Goal: Task Accomplishment & Management: Complete application form

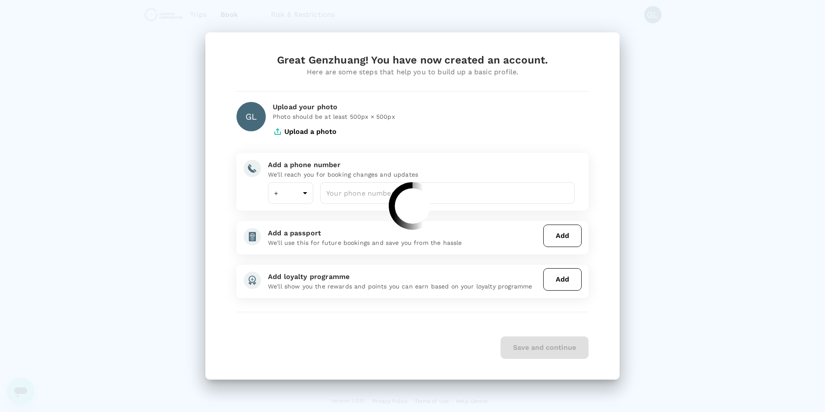
type input "1"
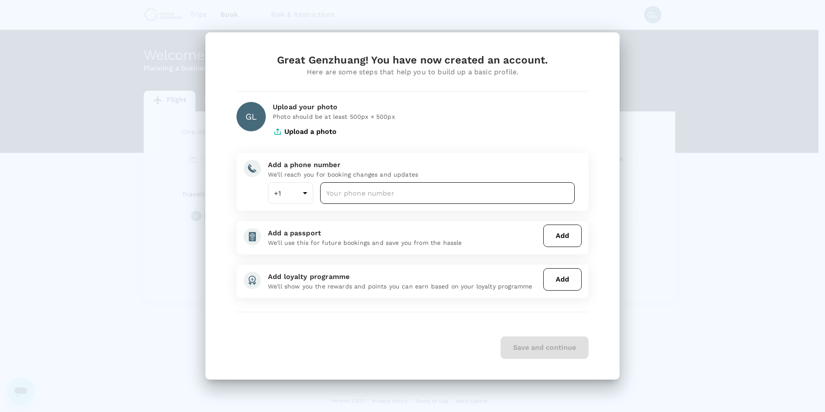
click at [395, 196] on input "number" at bounding box center [447, 193] width 255 height 22
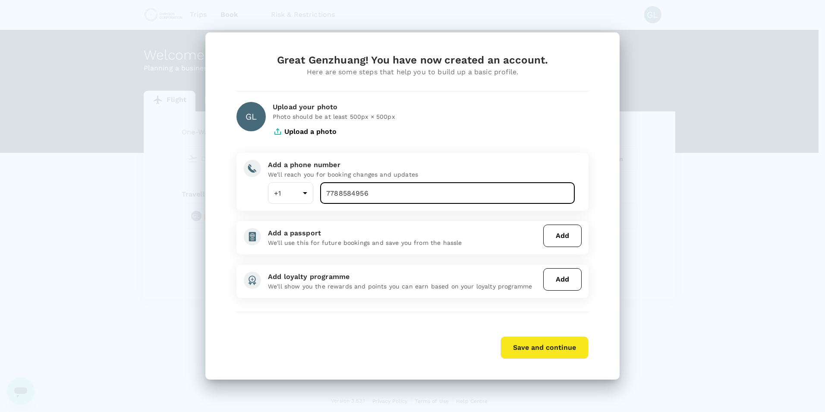
type input "7788584956"
click at [618, 195] on div "Great Genzhuang! You have now created an account. Here are some steps that help…" at bounding box center [412, 205] width 414 height 347
click at [557, 240] on button "Add" at bounding box center [562, 235] width 38 height 22
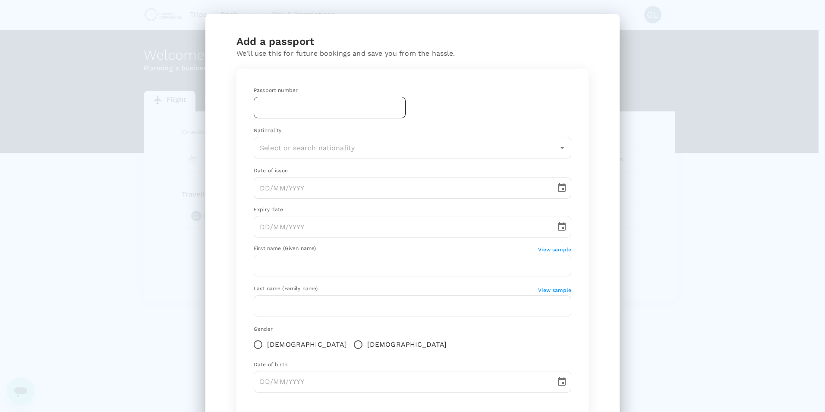
click at [317, 101] on input "text" at bounding box center [330, 108] width 152 height 22
click at [352, 109] on input "text" at bounding box center [330, 108] width 152 height 22
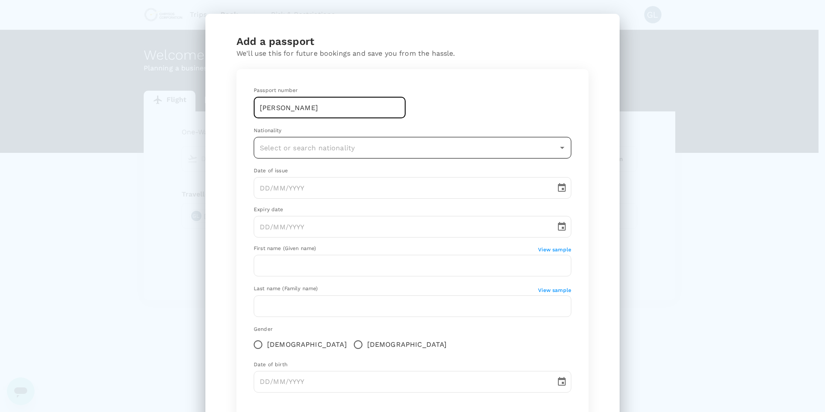
type input "[PERSON_NAME]"
click at [356, 145] on input "text" at bounding box center [406, 147] width 297 height 16
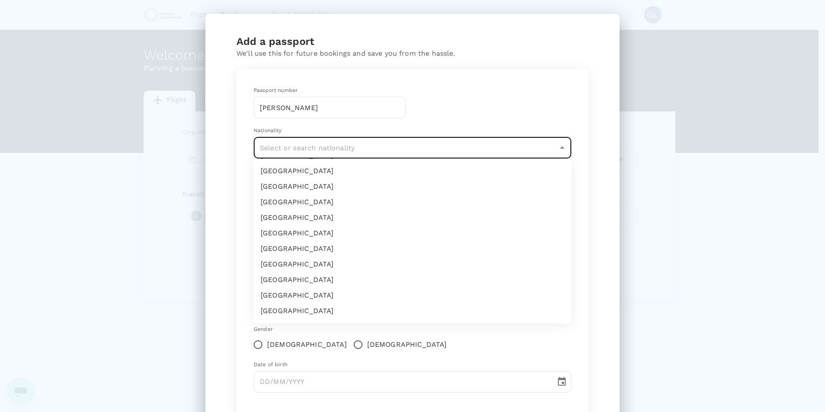
scroll to position [216, 0]
click at [348, 148] on input "text" at bounding box center [406, 147] width 297 height 16
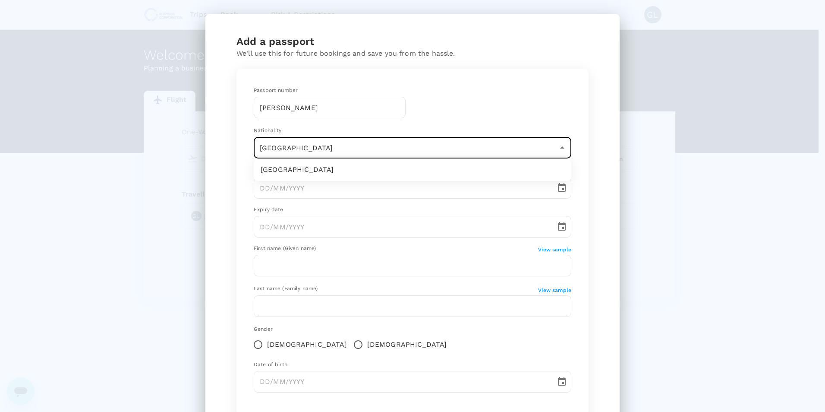
click at [350, 167] on li "[GEOGRAPHIC_DATA]" at bounding box center [412, 170] width 317 height 16
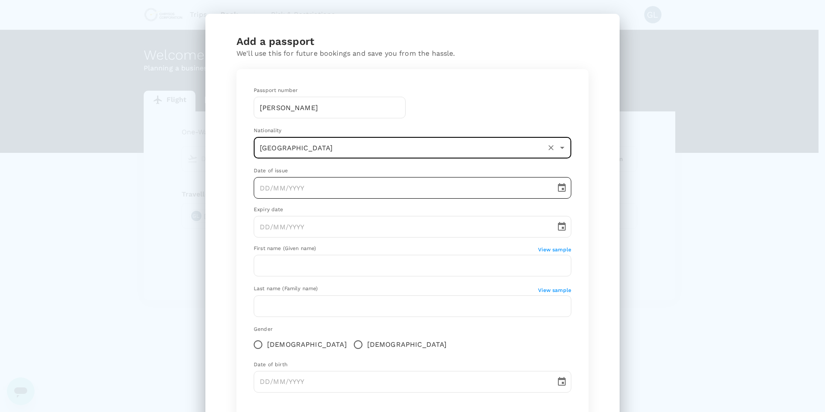
type input "[GEOGRAPHIC_DATA]"
click at [331, 185] on input "DD/MM/YYYY" at bounding box center [402, 188] width 296 height 22
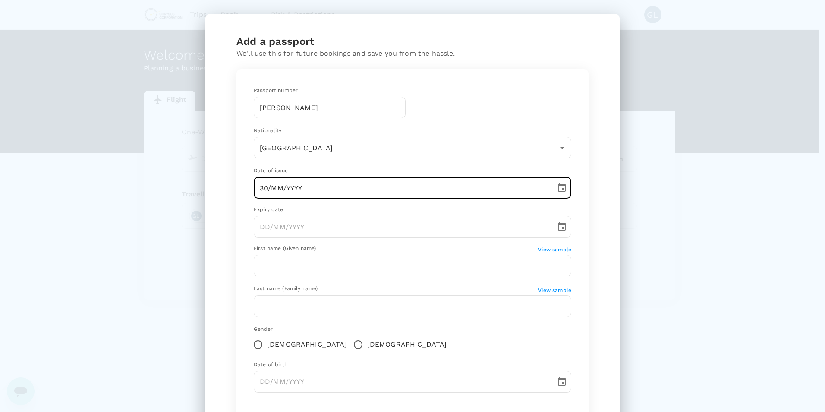
click at [274, 186] on input "30/MM/YYYY" at bounding box center [402, 188] width 296 height 22
click at [280, 187] on input "30/MM/YYYY" at bounding box center [402, 188] width 296 height 22
type input "[DATE]"
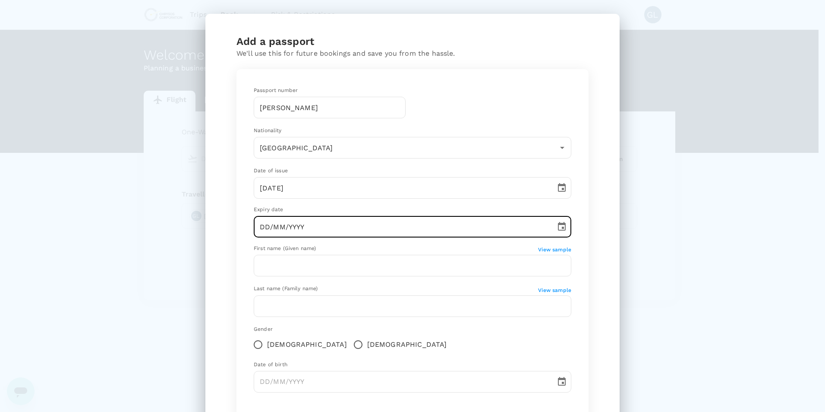
click at [278, 229] on input "DD/MM/YYYY" at bounding box center [402, 227] width 296 height 22
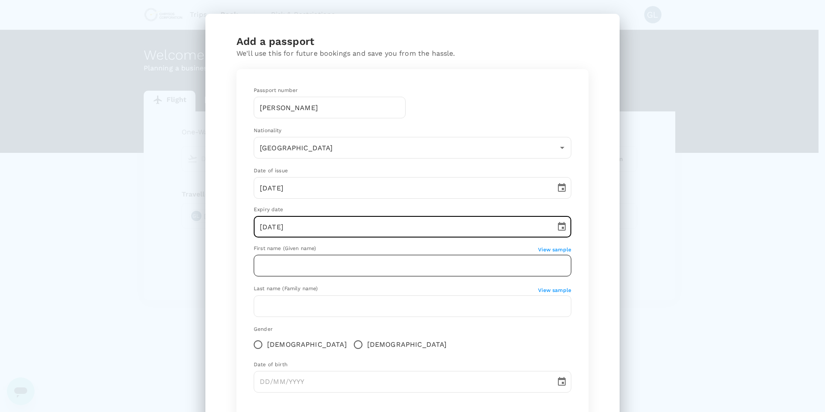
type input "[DATE]"
click at [308, 270] on input "text" at bounding box center [412, 266] width 317 height 22
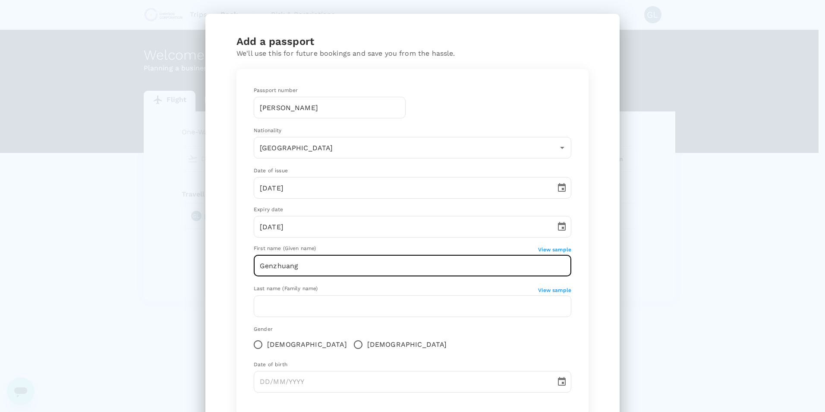
type input "Genzhuang"
click at [613, 241] on div "Add a passport We'll use this for future bookings and save you from the hassle.…" at bounding box center [412, 245] width 414 height 463
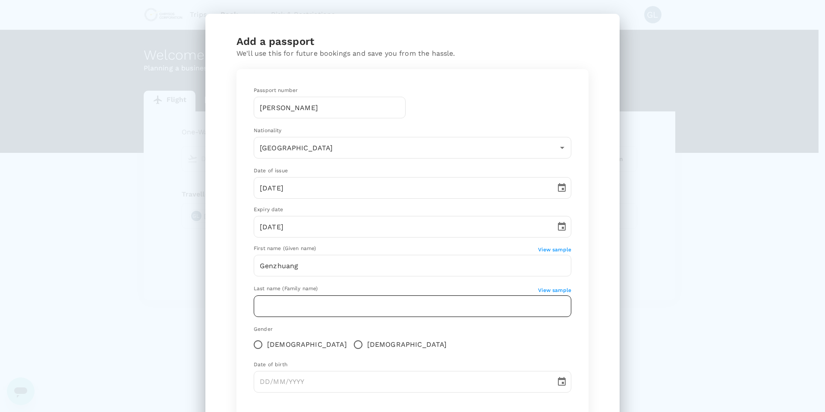
click at [405, 302] on input "text" at bounding box center [412, 306] width 317 height 22
type input "Li"
click at [626, 317] on div "Add a passport We'll use this for future bookings and save you from the hassle.…" at bounding box center [412, 206] width 825 height 412
click at [349, 343] on input "[DEMOGRAPHIC_DATA]" at bounding box center [358, 344] width 18 height 18
radio input "true"
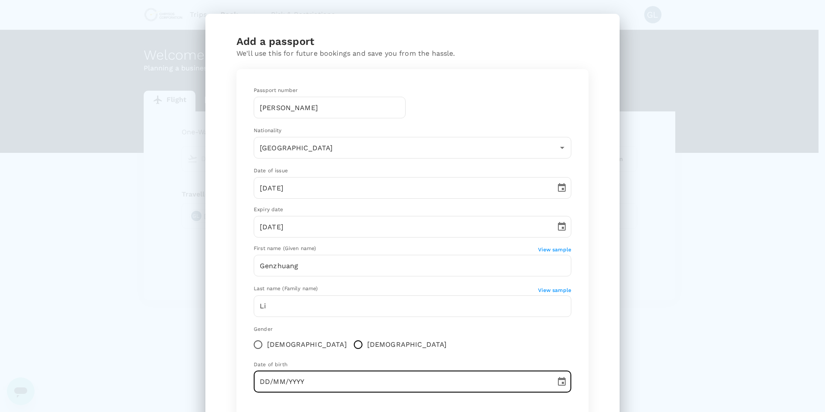
click at [303, 385] on input "DD/MM/YYYY" at bounding box center [402, 382] width 296 height 22
type input "[DATE]"
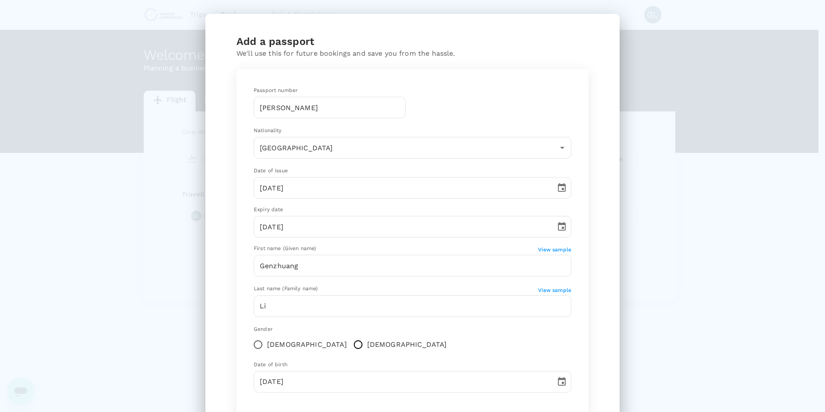
click at [572, 344] on div "Passport number [PERSON_NAME] ​ Nationality [DEMOGRAPHIC_DATA] ​ Date of issue …" at bounding box center [412, 242] width 338 height 333
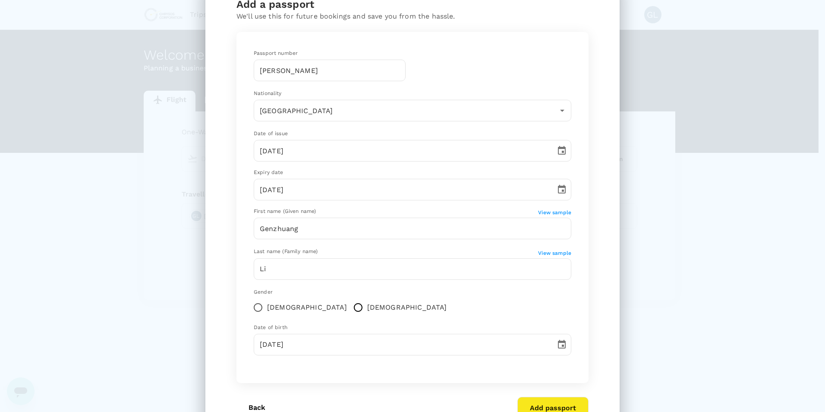
scroll to position [79, 0]
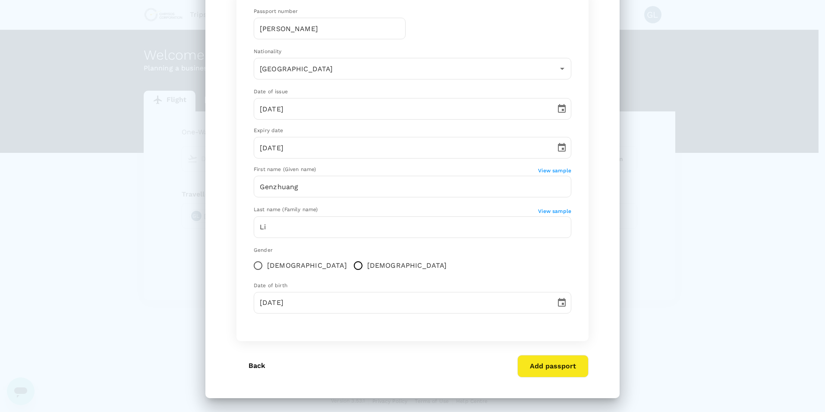
click at [545, 366] on button "Add passport" at bounding box center [552, 366] width 71 height 22
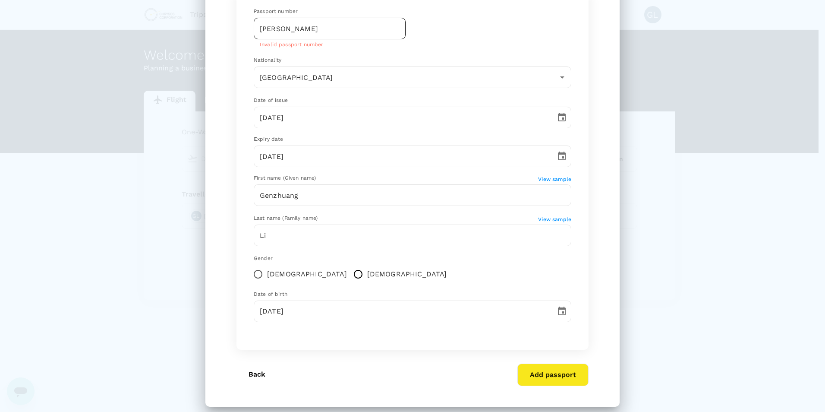
click at [286, 30] on input "[PERSON_NAME]" at bounding box center [330, 29] width 152 height 22
drag, startPoint x: 338, startPoint y: 29, endPoint x: 160, endPoint y: 29, distance: 178.2
click at [160, 29] on div "Add a passport We'll use this for future bookings and save you from the hassle.…" at bounding box center [412, 206] width 825 height 412
type input "E80764787"
click at [411, 25] on div "Passport number [PASSPORT] ​ Invalid passport number" at bounding box center [405, 22] width 331 height 56
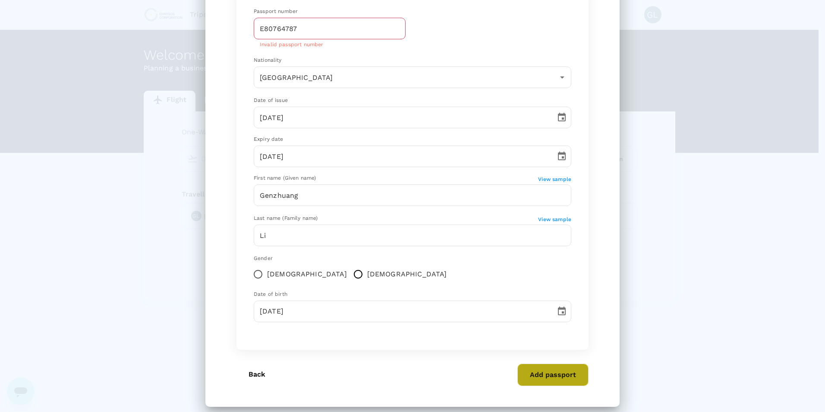
click at [530, 374] on button "Add passport" at bounding box center [552, 374] width 71 height 22
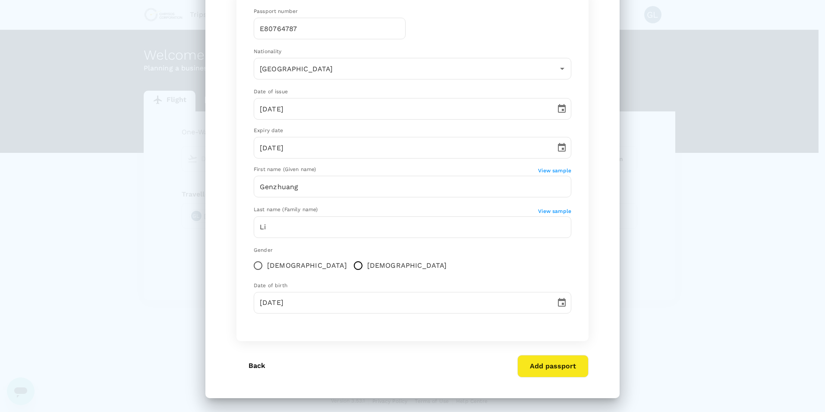
scroll to position [0, 0]
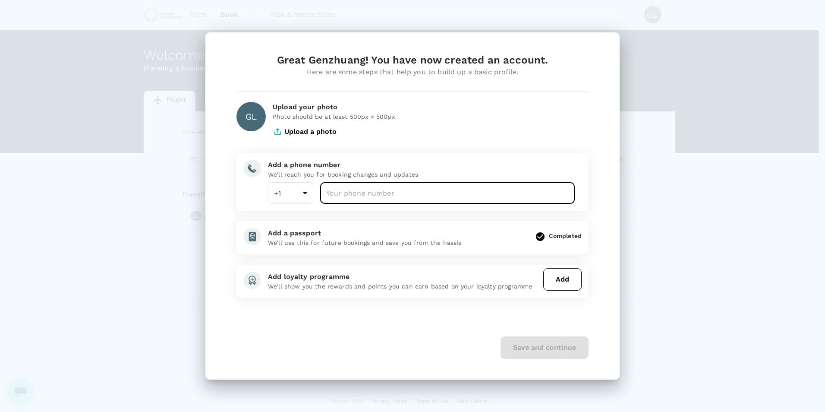
click at [356, 193] on input "number" at bounding box center [447, 193] width 255 height 22
type input "7788584956"
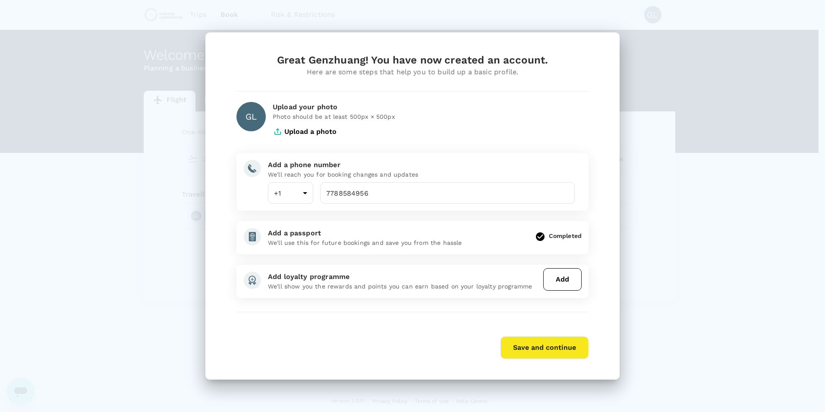
click at [529, 137] on div "Upload your photo Photo should be at least 500px × 500px Upload a photo" at bounding box center [427, 118] width 323 height 47
click at [567, 283] on button "Add" at bounding box center [562, 279] width 38 height 22
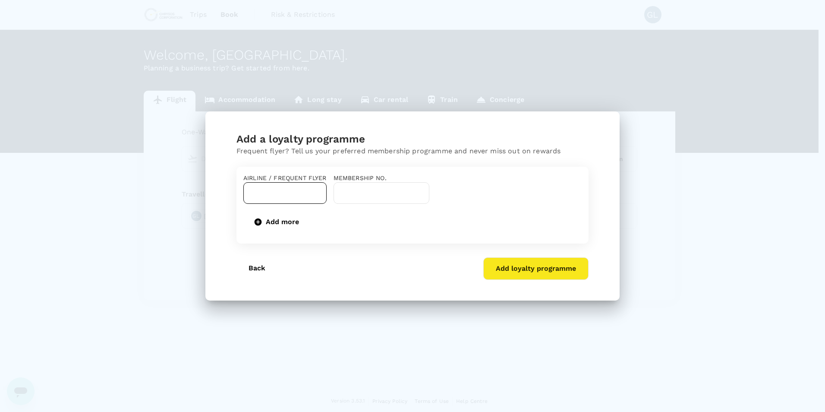
click at [310, 195] on input "text" at bounding box center [278, 193] width 63 height 16
click at [329, 226] on div "Air China PhoenixMiles" at bounding box center [329, 231] width 145 height 10
type input "Air China PhoenixMiles"
click at [429, 199] on input "text" at bounding box center [381, 193] width 96 height 22
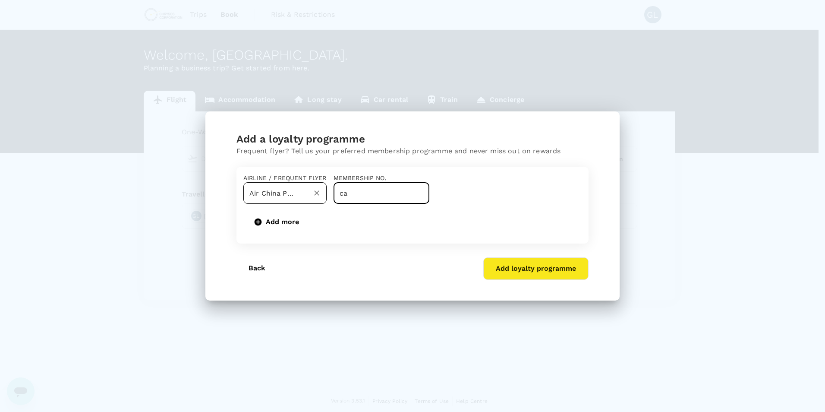
type input "ca"
click at [299, 194] on input "Air China PhoenixMiles" at bounding box center [272, 193] width 51 height 16
click at [347, 213] on div "Air Canada Aeroplan" at bounding box center [329, 215] width 145 height 10
type input "Air Canada Aeroplan"
click at [429, 190] on input "ca" at bounding box center [381, 193] width 96 height 22
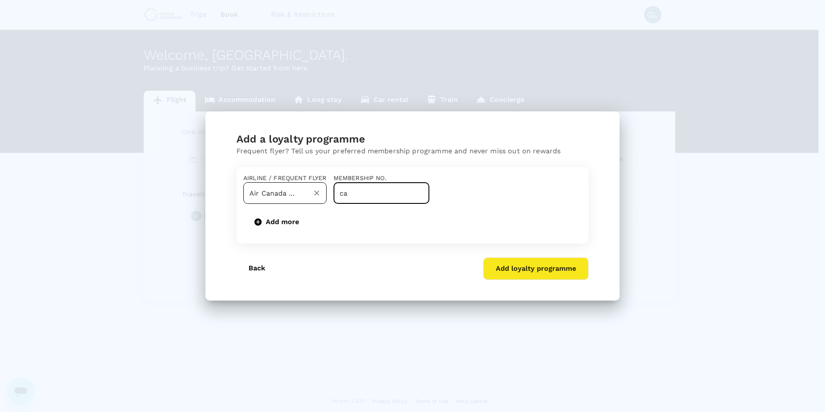
drag, startPoint x: 459, startPoint y: 193, endPoint x: 382, endPoint y: 192, distance: 77.2
click at [382, 192] on div "Airline / Frequent Flyer Air Canada Aeroplan ​ Membership No. ca ​" at bounding box center [408, 185] width 345 height 37
type input "538683905"
click at [483, 167] on div "Airline / Frequent Flyer Air Canada Aeroplan ​ Membership No. 538683905 ​ Add m…" at bounding box center [412, 200] width 338 height 66
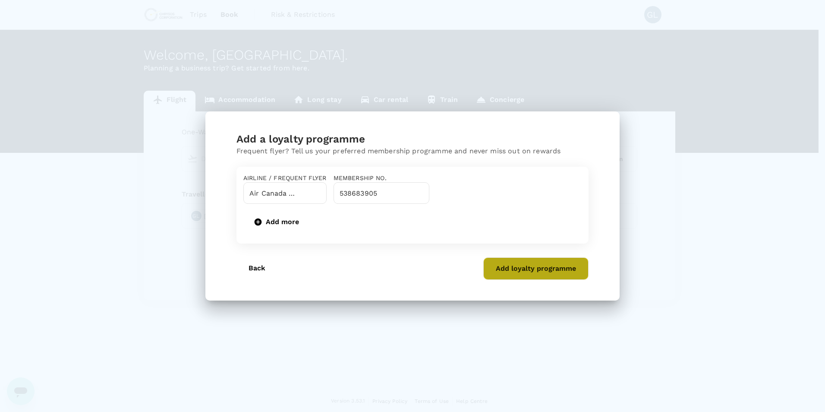
click at [548, 280] on button "Add loyalty programme" at bounding box center [535, 268] width 105 height 22
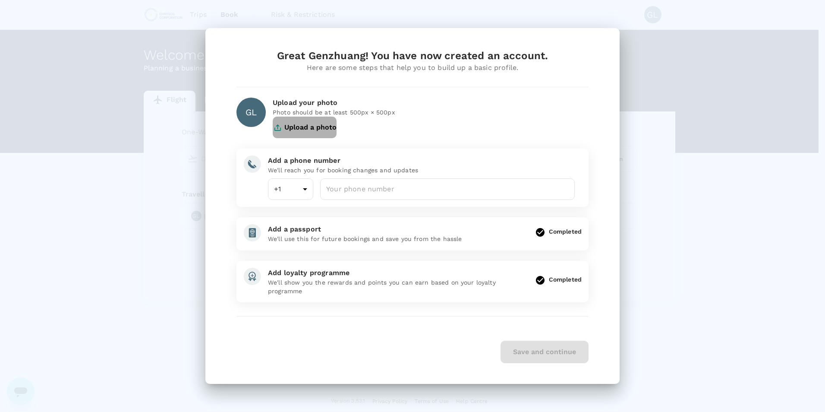
click at [315, 128] on button "Upload a photo" at bounding box center [305, 127] width 64 height 22
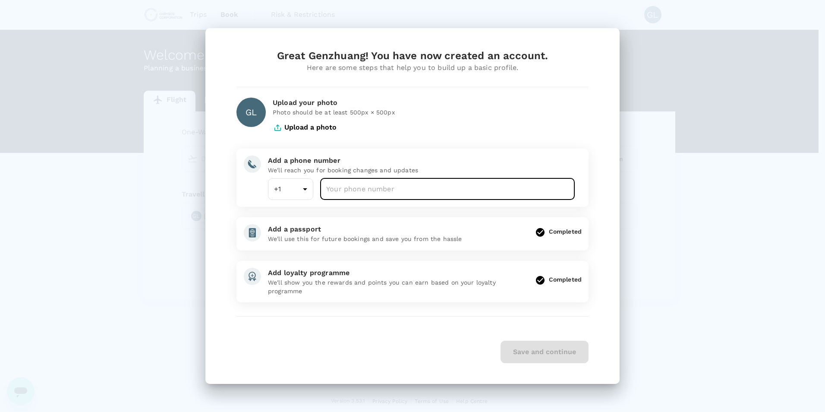
click at [431, 190] on input "number" at bounding box center [447, 189] width 255 height 22
type input "7788584956"
click at [568, 154] on div "Add a phone number We'll reach you for booking changes and updates +1 1 ​ 77885…" at bounding box center [418, 173] width 314 height 51
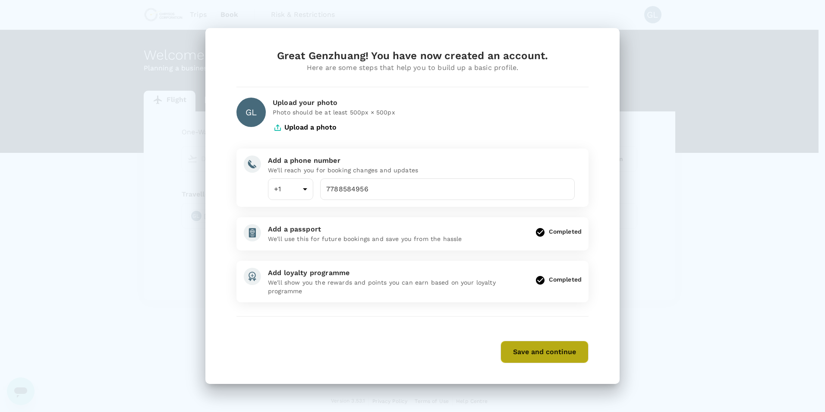
click at [541, 354] on button "Save and continue" at bounding box center [544, 351] width 88 height 22
